Goal: Use online tool/utility: Utilize a website feature to perform a specific function

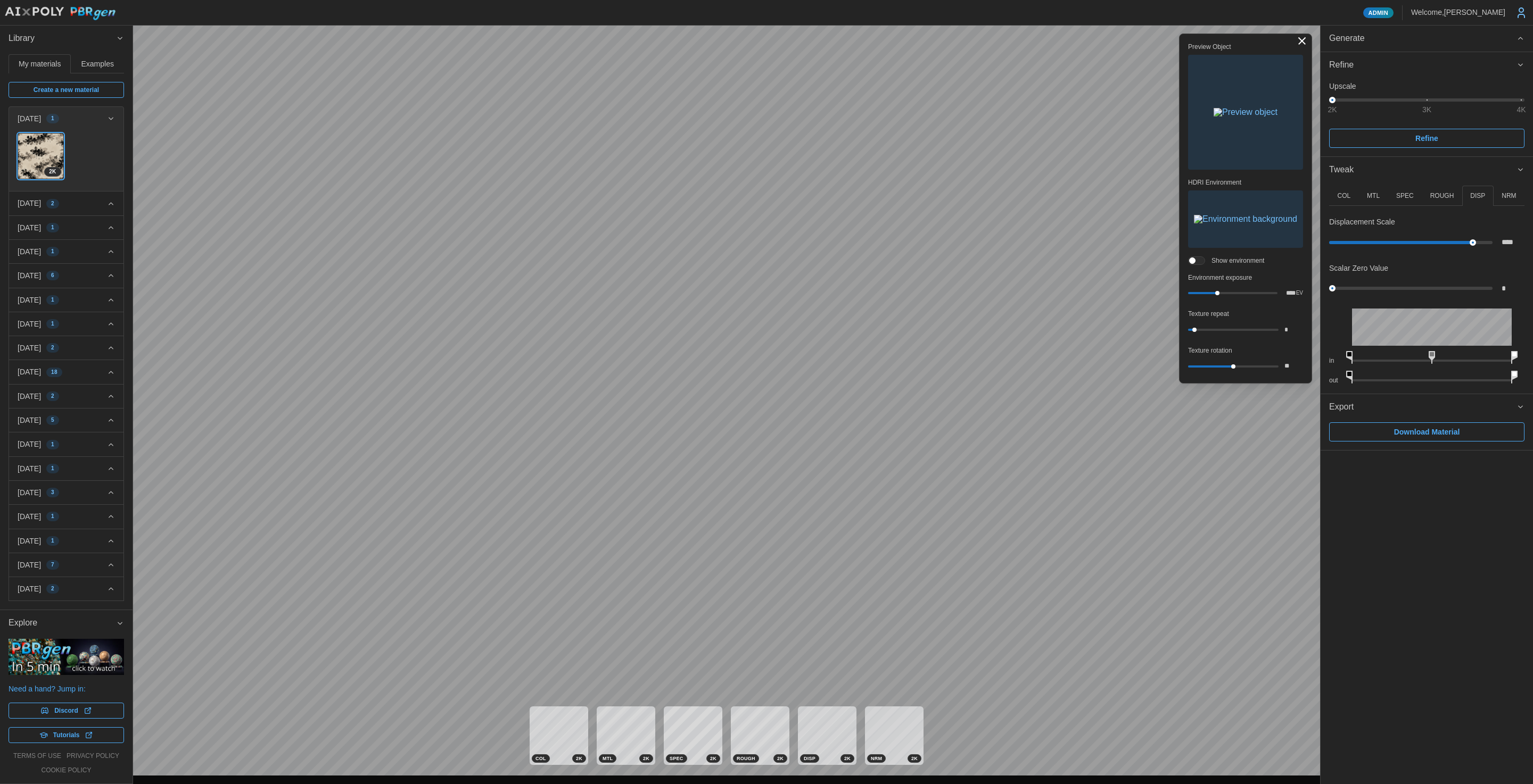
click at [1421, 32] on span "Generate" at bounding box center [1423, 38] width 188 height 26
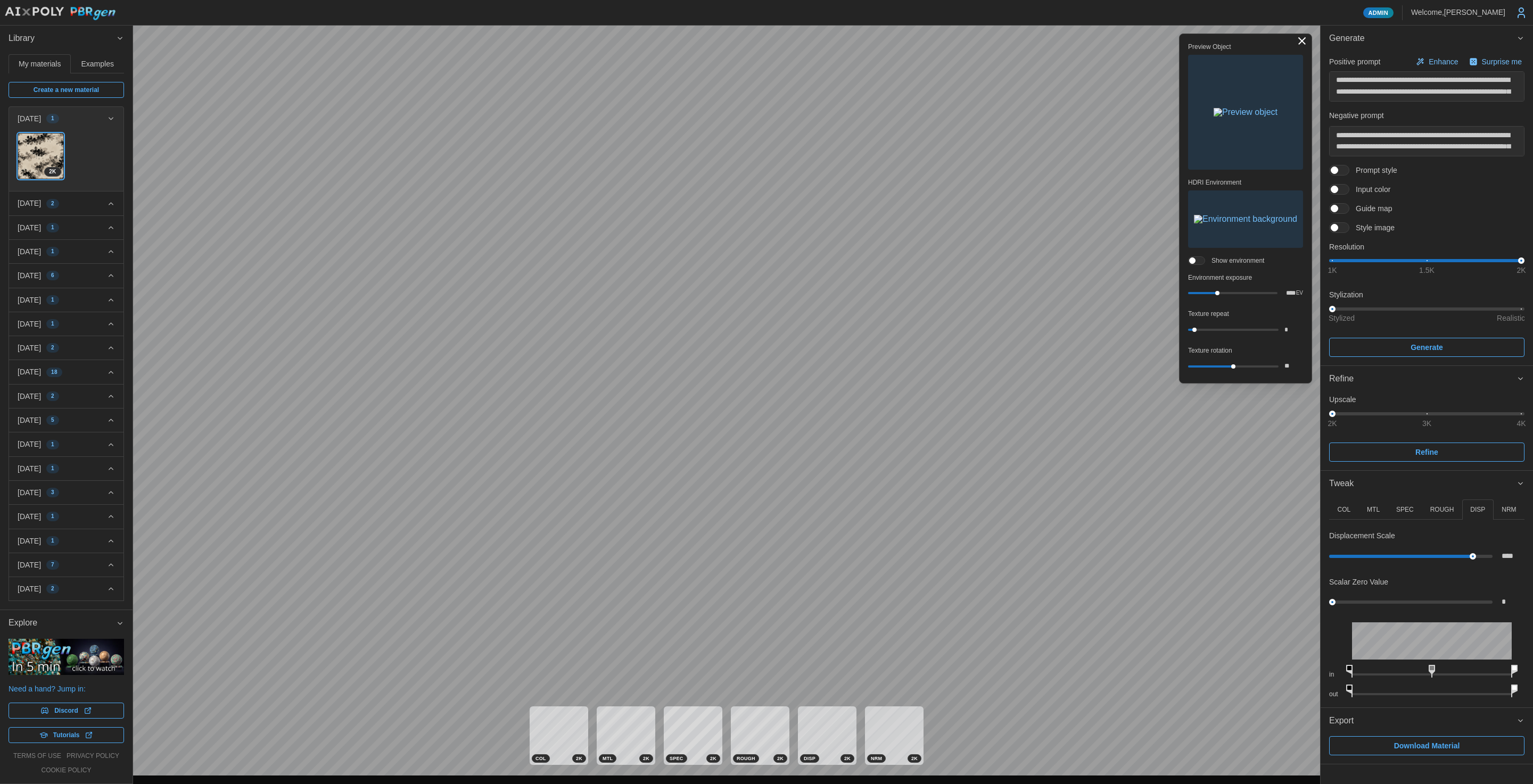
click at [1489, 64] on p "Surprise me" at bounding box center [1503, 62] width 42 height 10
click at [1337, 260] on div "1K 1.5K 2K" at bounding box center [1426, 261] width 189 height 3
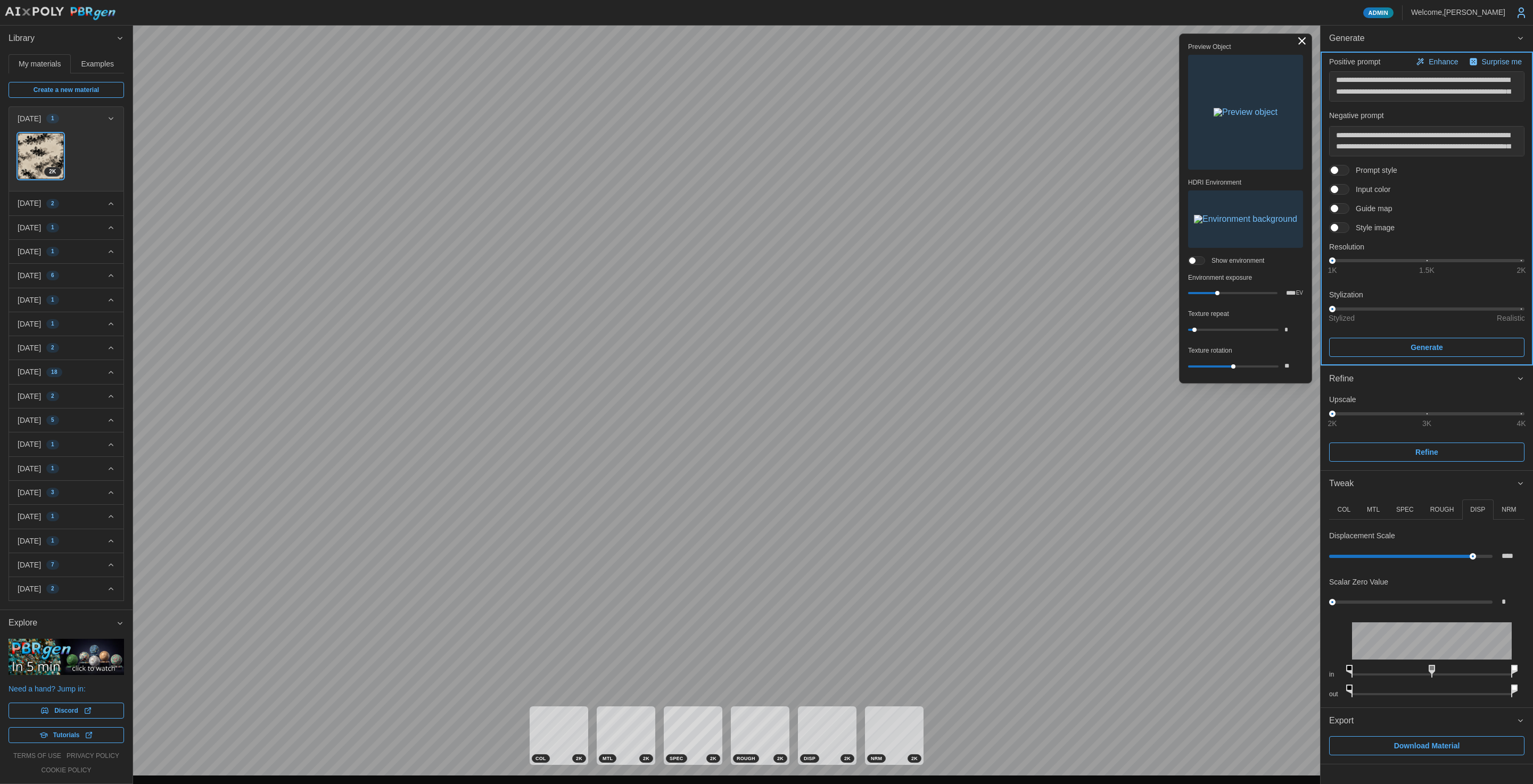
click at [1412, 348] on span "Generate" at bounding box center [1426, 347] width 32 height 18
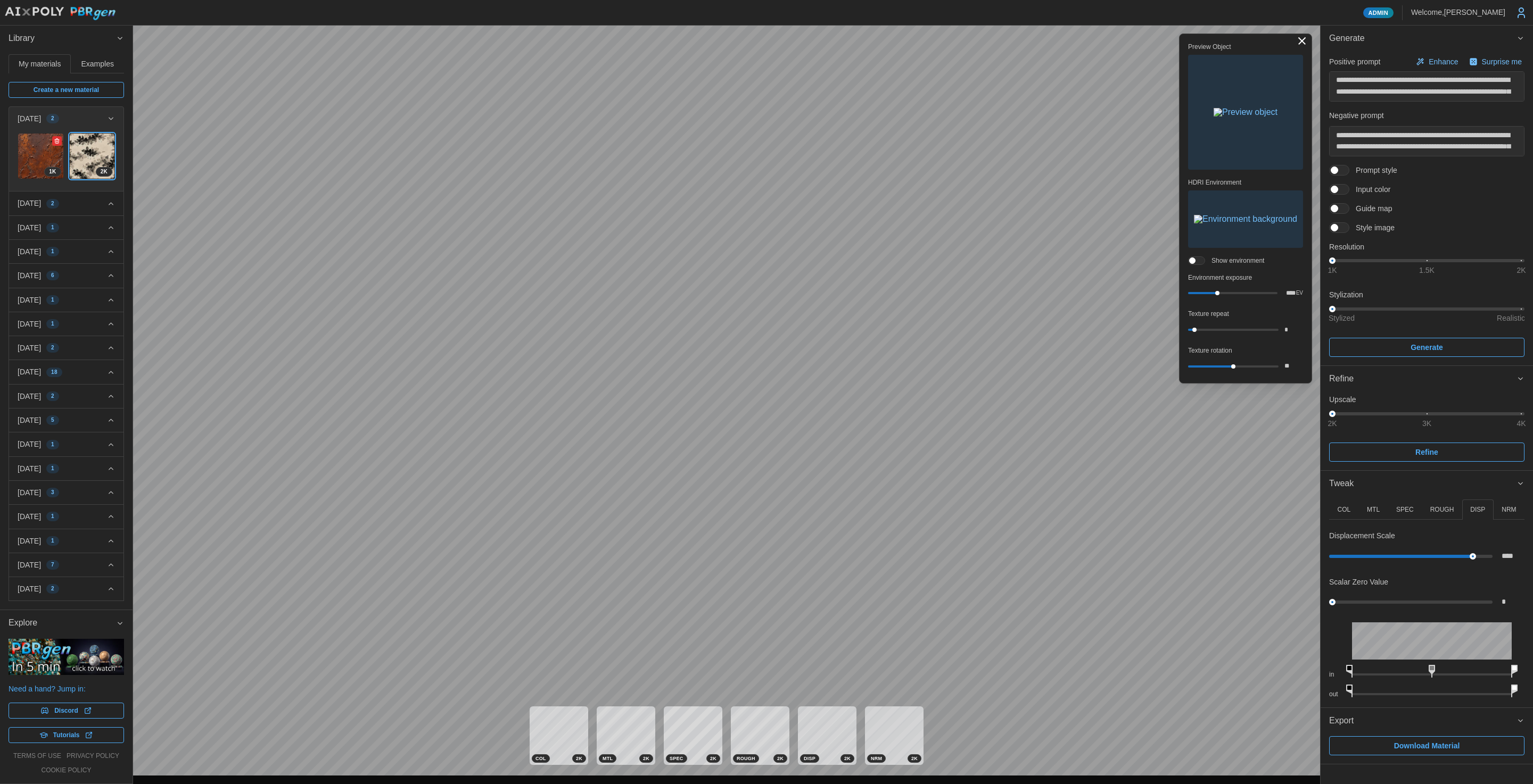
click at [25, 146] on img at bounding box center [41, 156] width 45 height 45
type textarea "*"
type input "***"
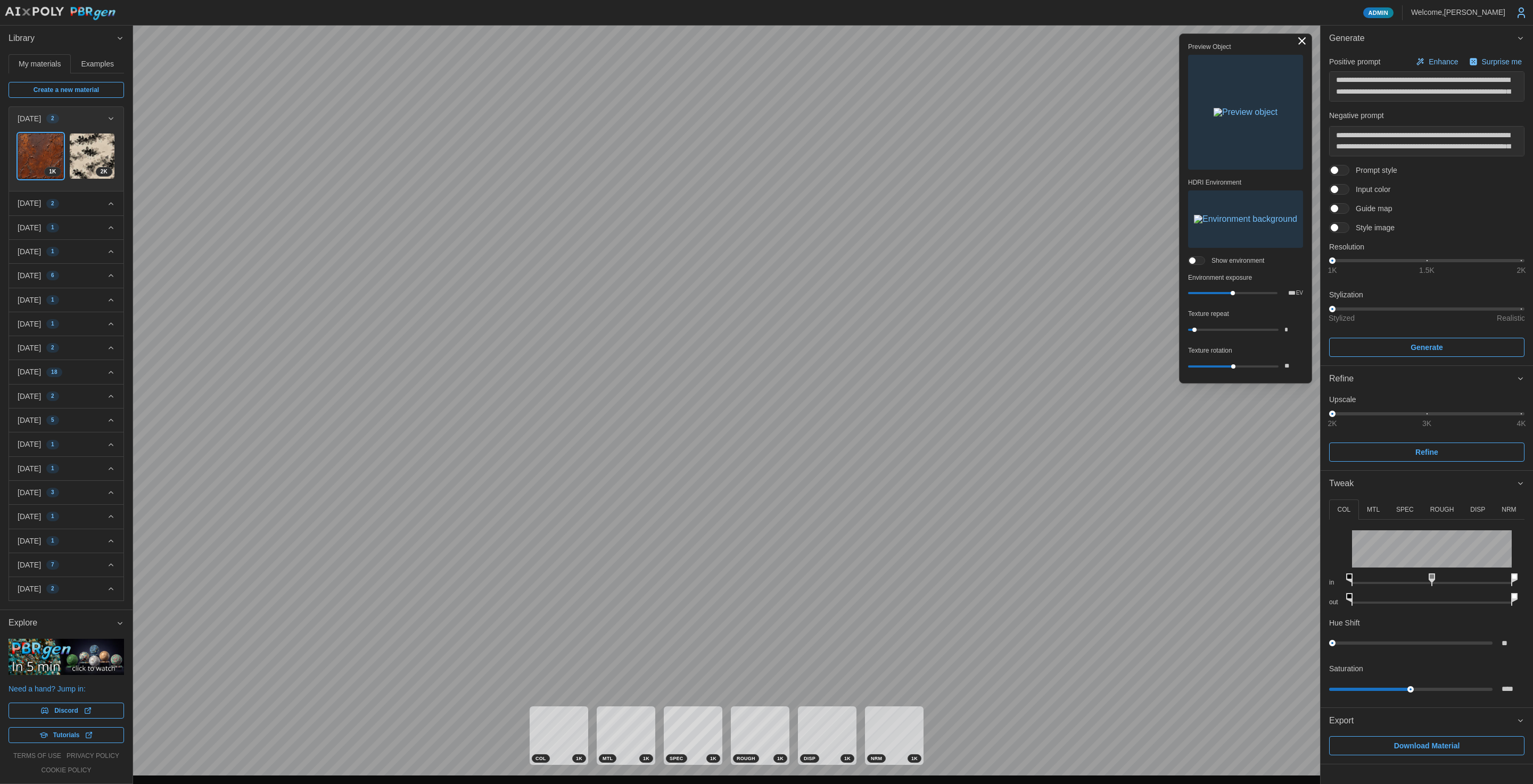
type textarea "*"
